Goal: Information Seeking & Learning: Learn about a topic

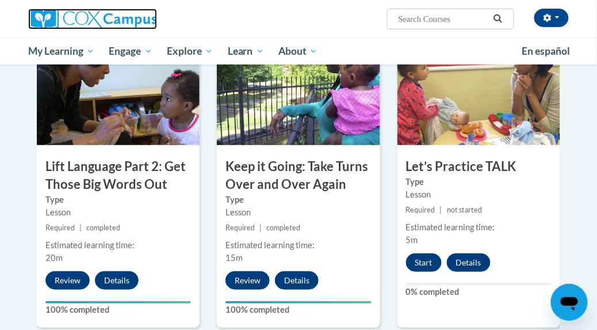
scroll to position [923, 0]
click at [420, 259] on button "Start" at bounding box center [424, 262] width 36 height 18
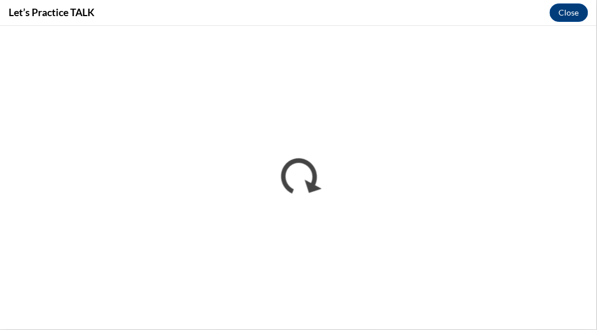
scroll to position [0, 0]
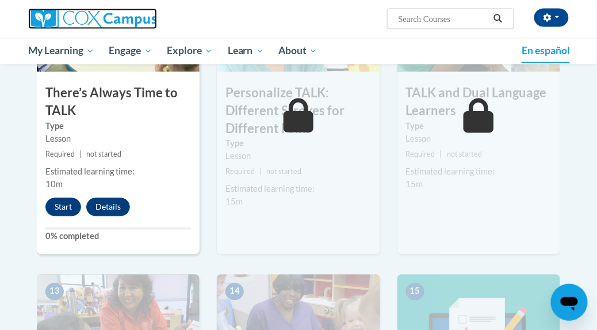
scroll to position [1321, 0]
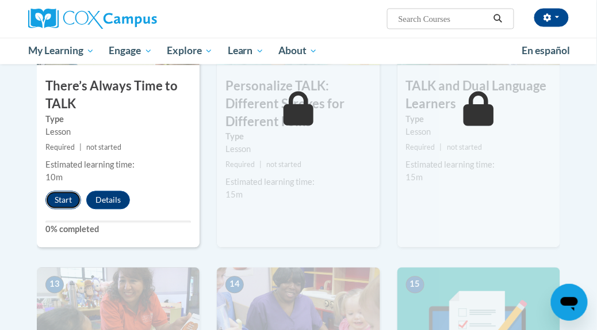
click at [59, 195] on button "Start" at bounding box center [63, 200] width 36 height 18
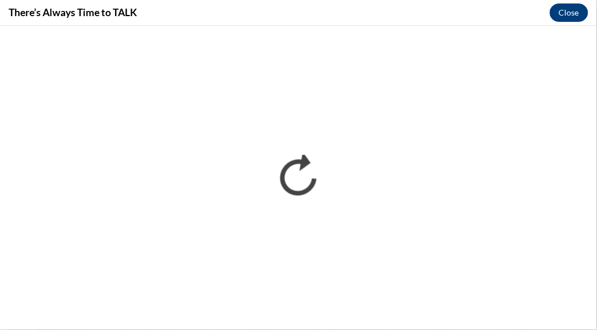
scroll to position [0, 0]
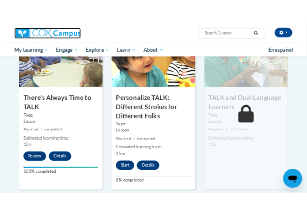
scroll to position [1249, 0]
